Goal: Task Accomplishment & Management: Use online tool/utility

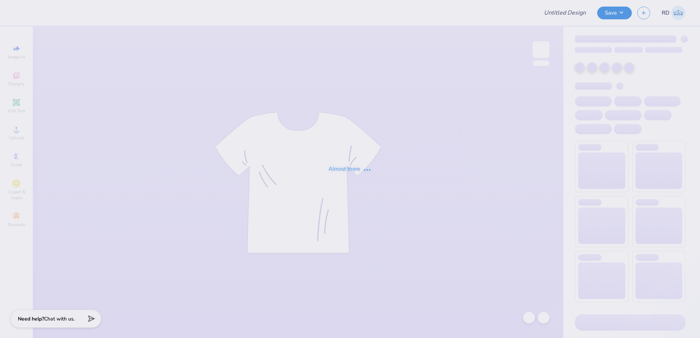
type input "FPS239699"
type input "FPS239666"
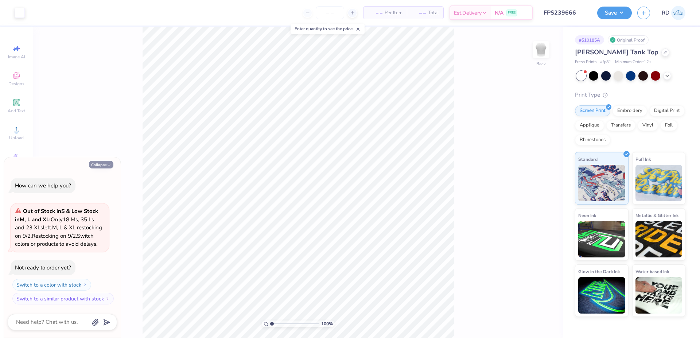
click at [106, 161] on button "Collapse" at bounding box center [101, 165] width 24 height 8
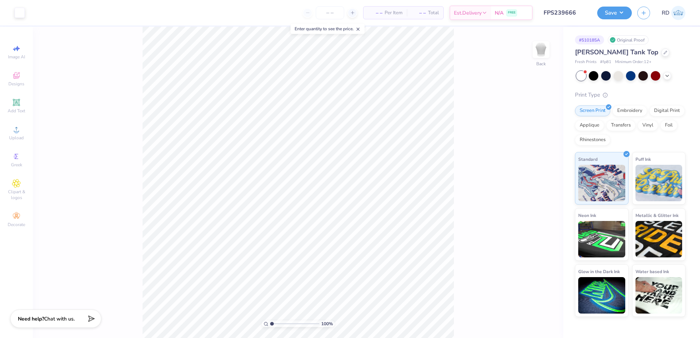
type textarea "x"
